Goal: Transaction & Acquisition: Purchase product/service

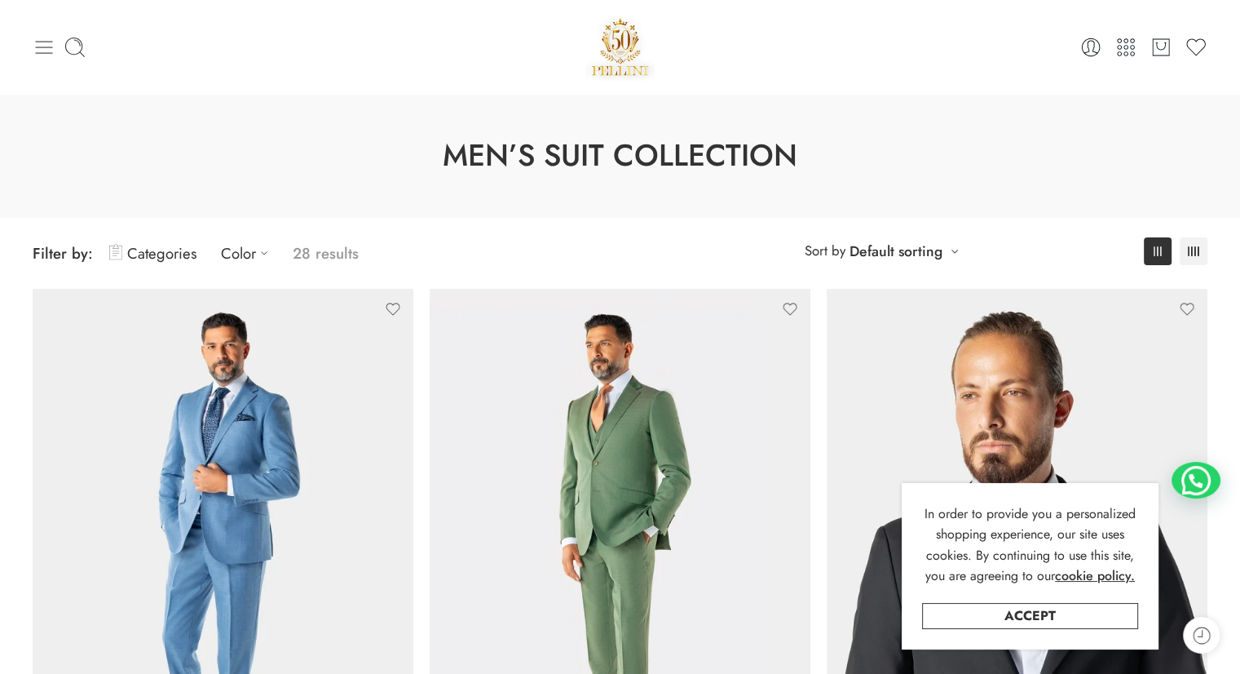
click at [43, 40] on icon at bounding box center [44, 47] width 23 height 23
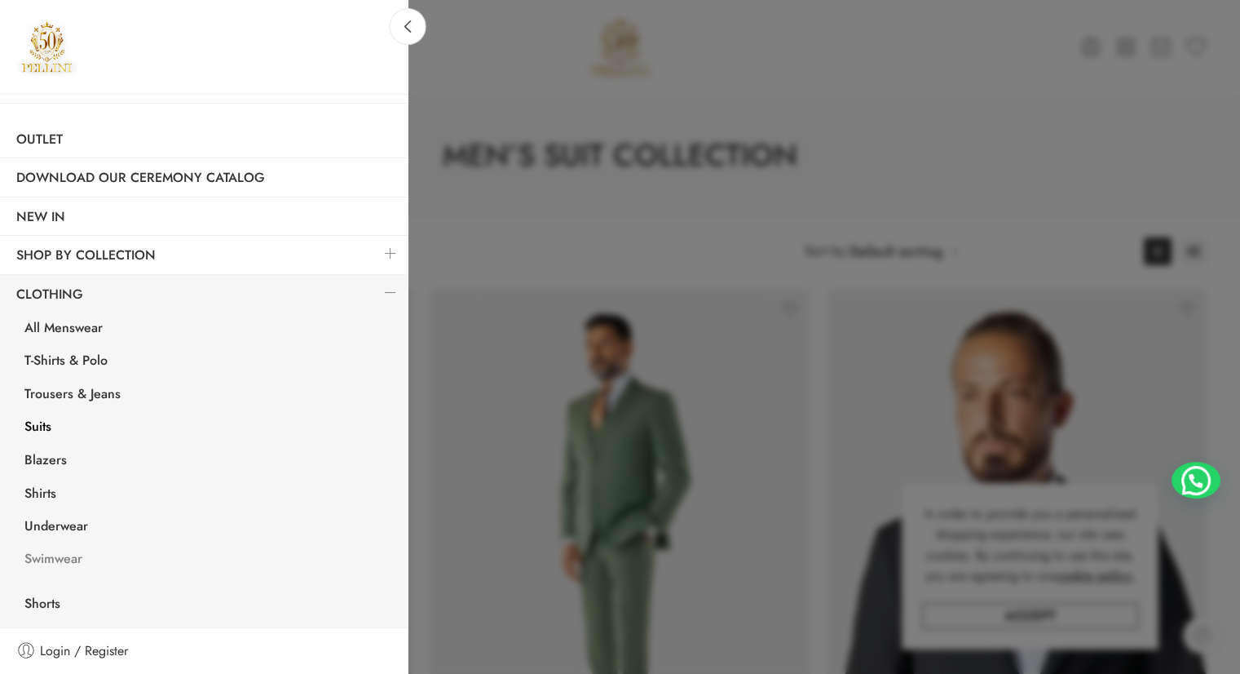
scroll to position [57, 0]
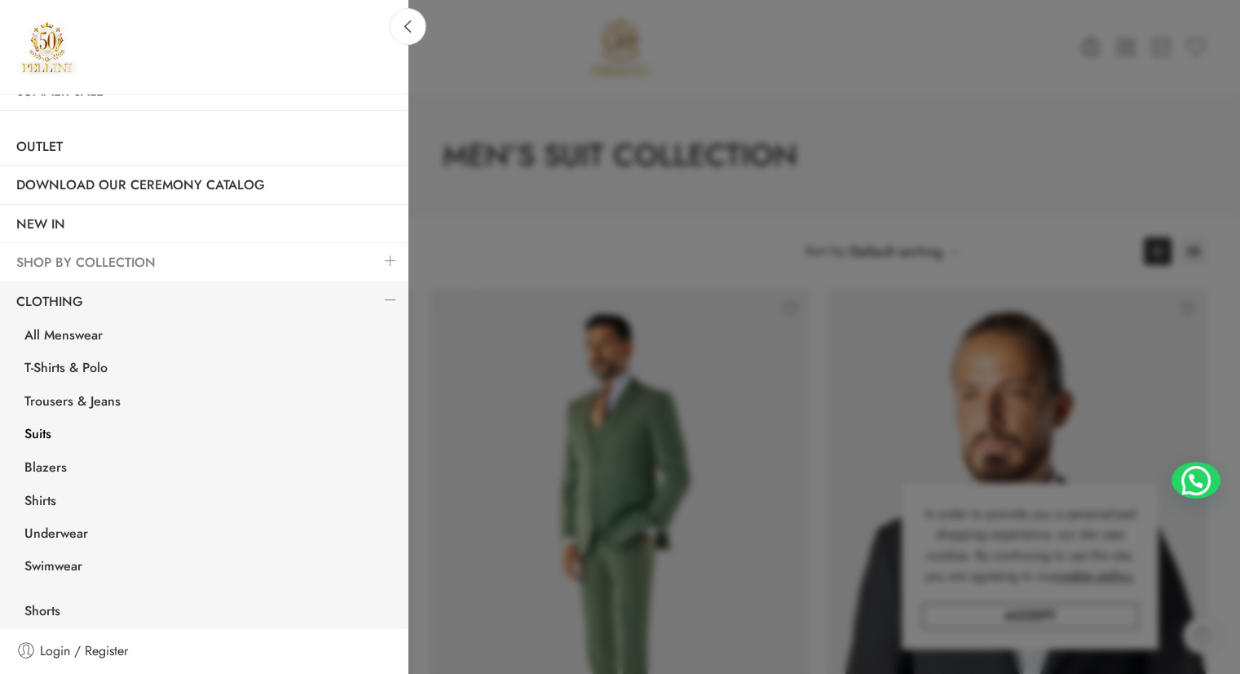
click at [78, 259] on link "SHOP BY COLLECTION" at bounding box center [204, 263] width 408 height 38
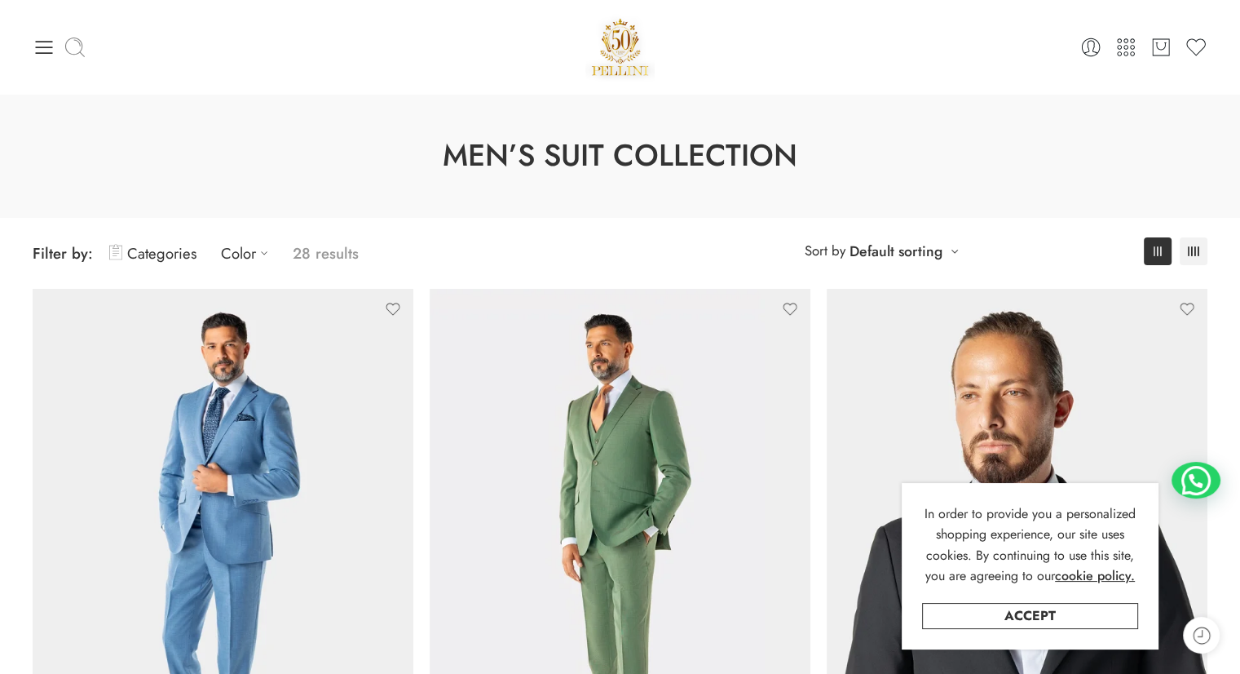
click at [69, 45] on icon at bounding box center [75, 47] width 23 height 23
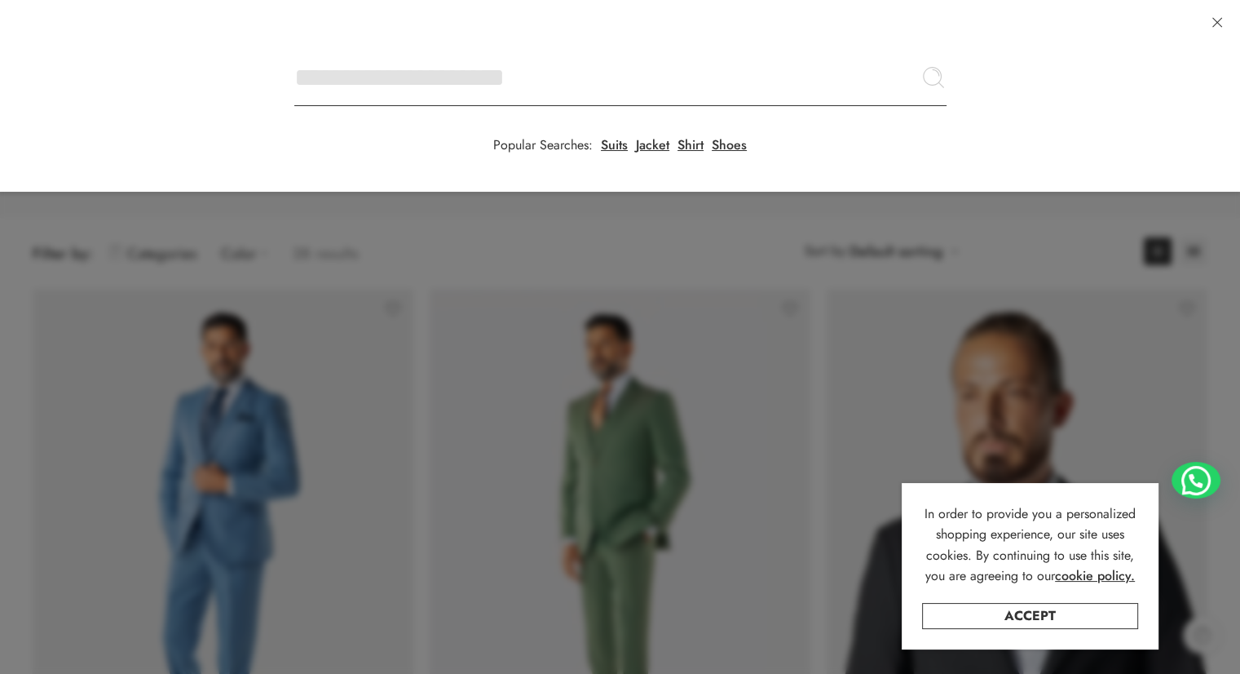
click at [294, 49] on input "Search here" at bounding box center [620, 77] width 652 height 57
type input "******"
click button "Search" at bounding box center [0, 0] width 0 height 0
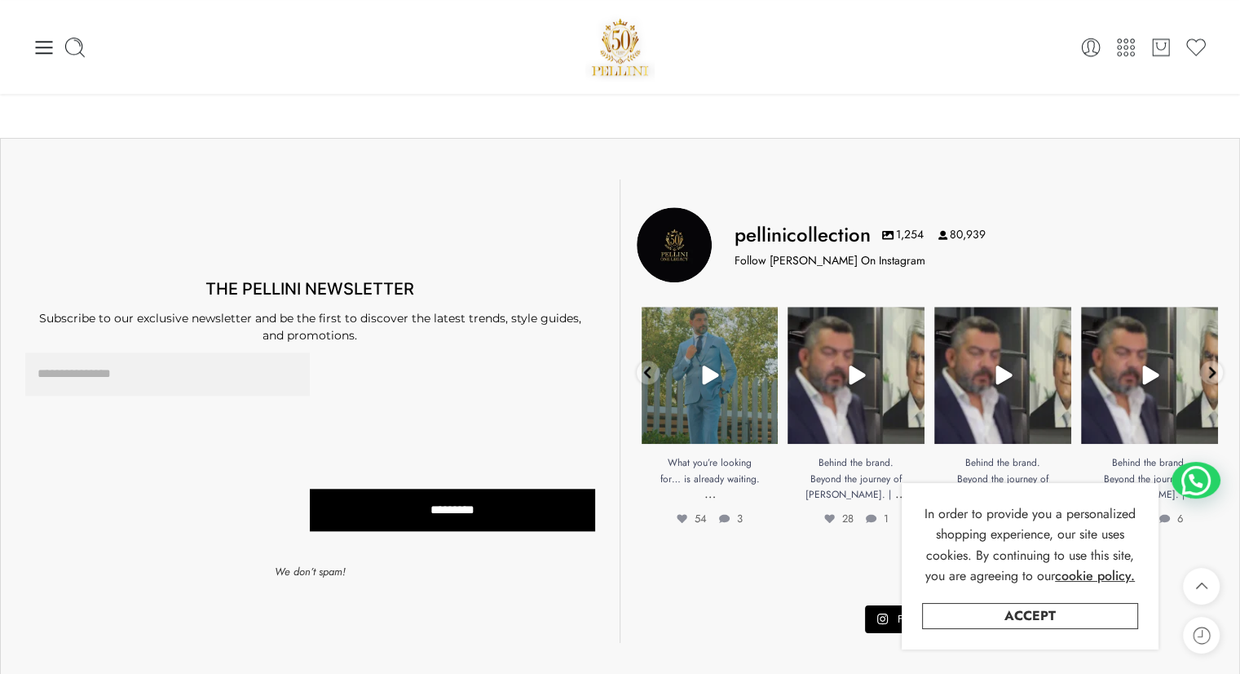
scroll to position [1366, 0]
